Goal: Navigation & Orientation: Understand site structure

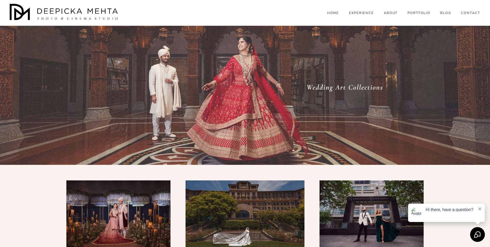
click at [335, 16] on link "HOME" at bounding box center [333, 13] width 12 height 5
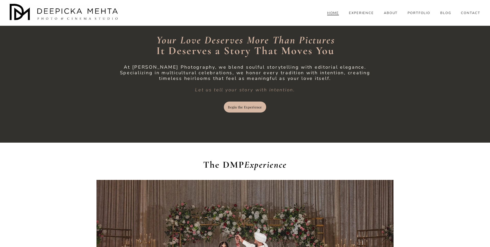
scroll to position [607, 0]
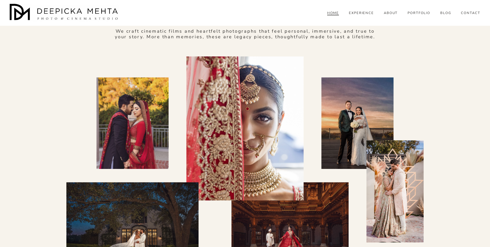
scroll to position [337, 0]
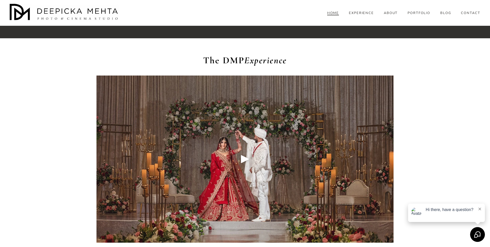
scroll to position [600, 0]
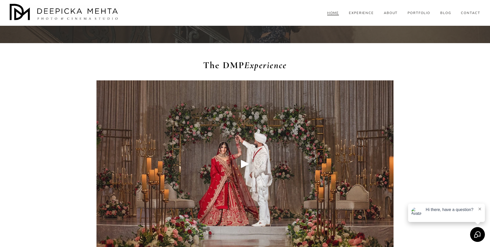
click at [243, 164] on div "Play" at bounding box center [245, 164] width 12 height 12
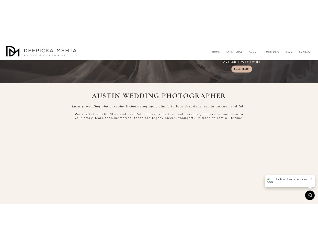
scroll to position [136, 0]
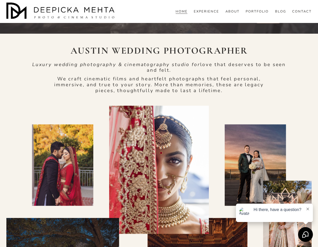
click at [233, 14] on link "ABOUT" at bounding box center [232, 11] width 14 height 5
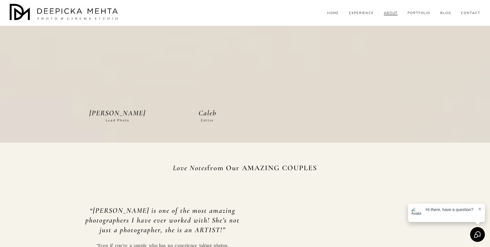
scroll to position [1027, 0]
